Goal: Information Seeking & Learning: Learn about a topic

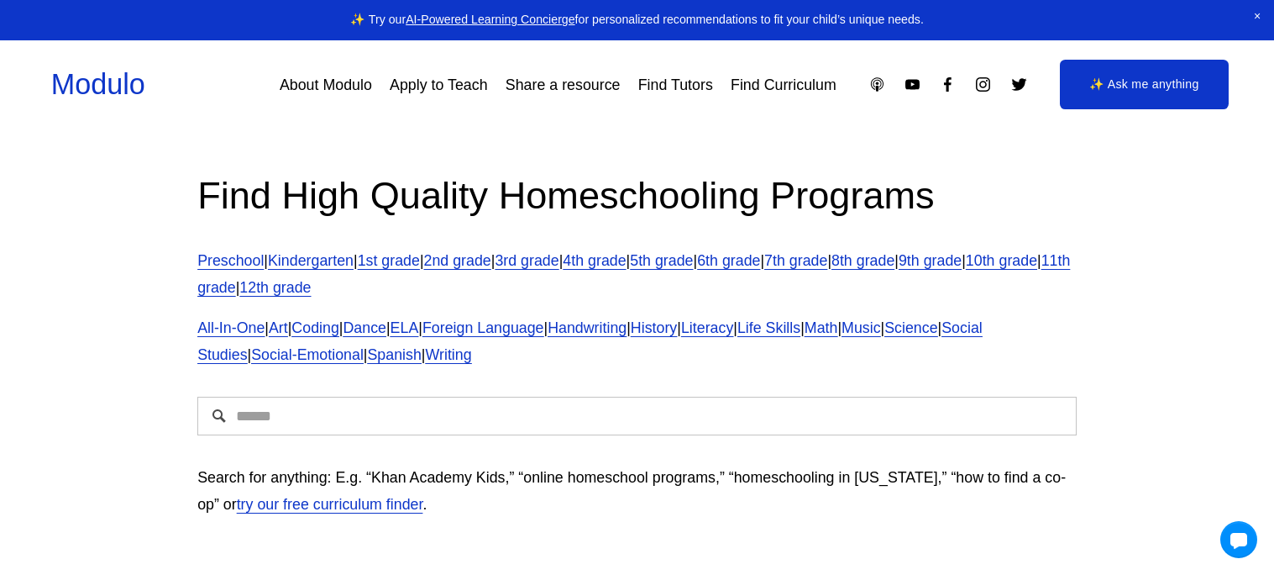
click at [256, 332] on div at bounding box center [637, 287] width 1274 height 575
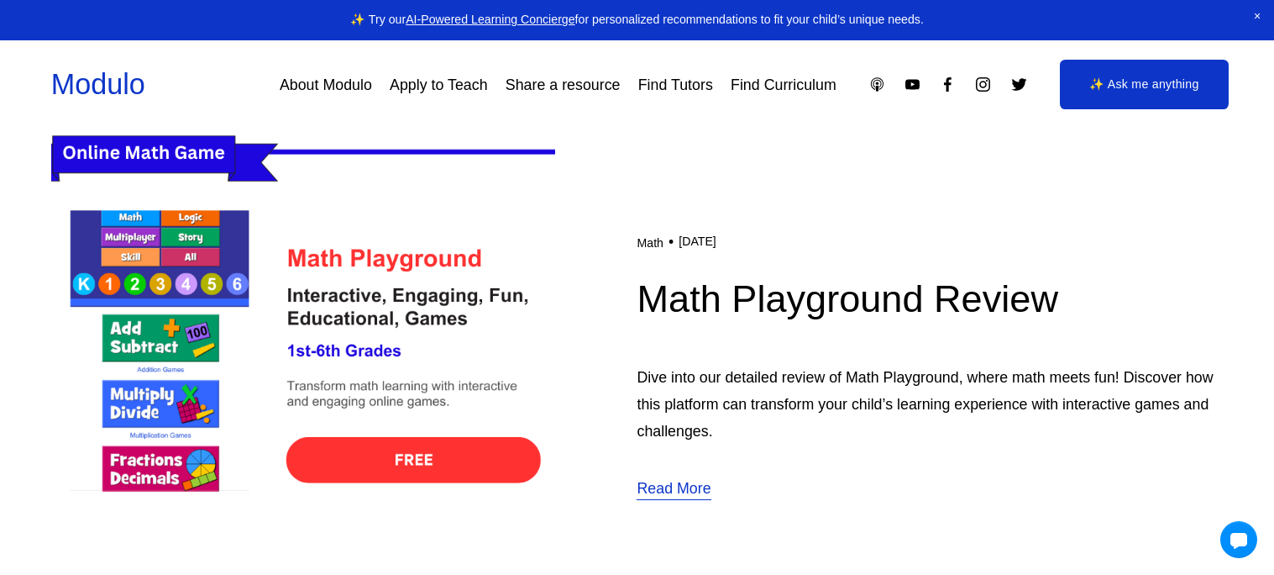
scroll to position [509, 0]
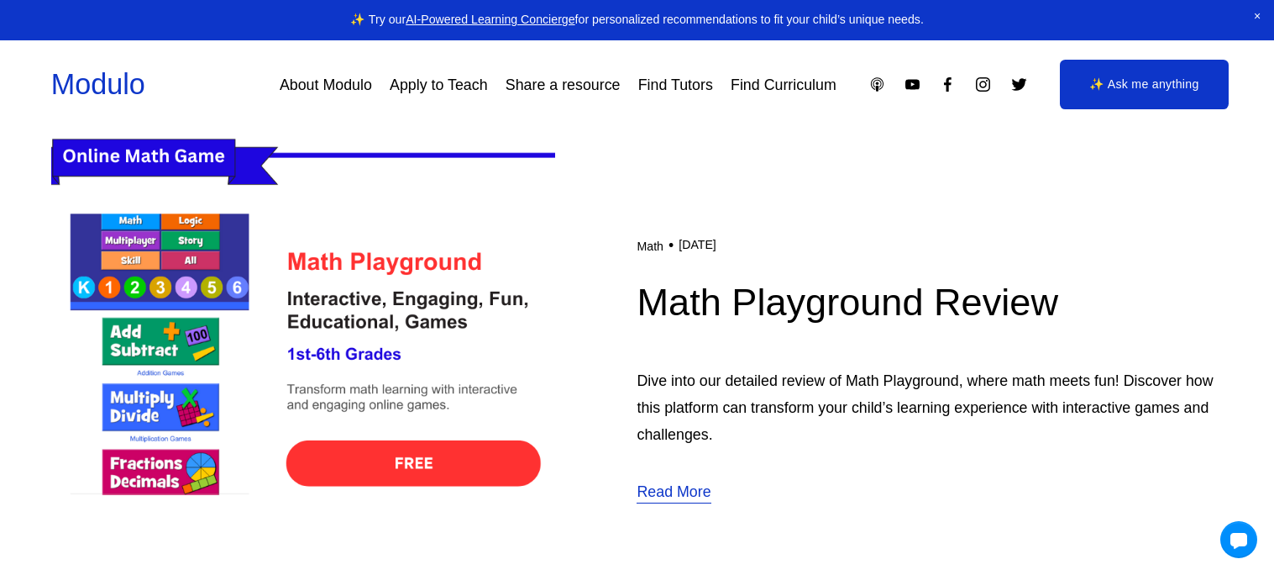
click at [198, 289] on img at bounding box center [303, 368] width 504 height 505
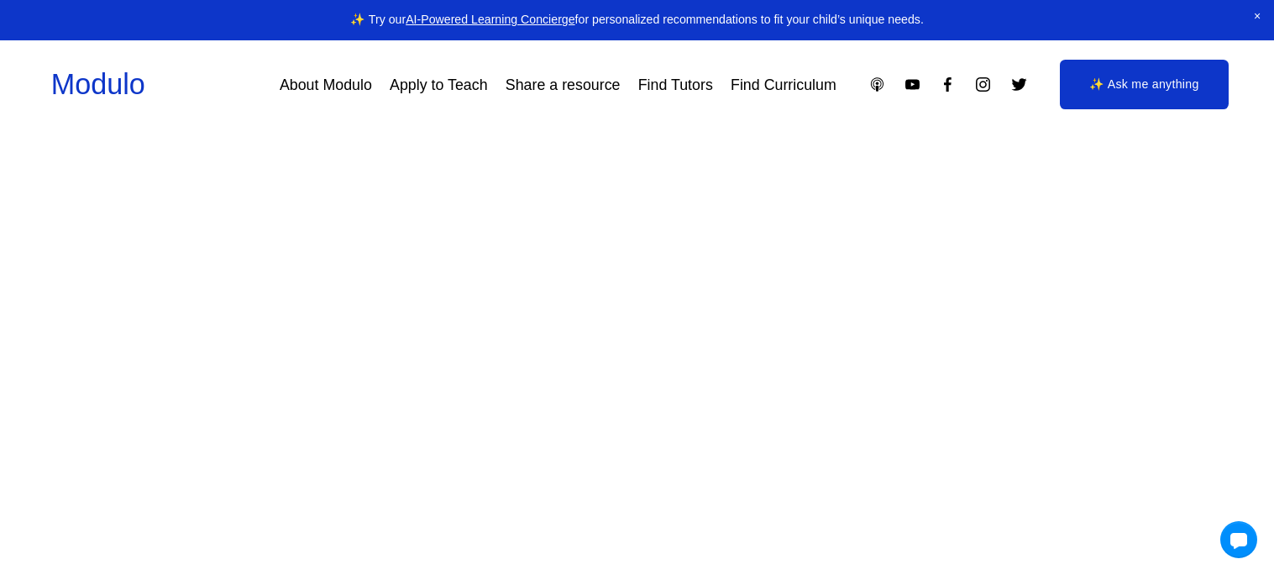
scroll to position [572, 0]
